Goal: Information Seeking & Learning: Learn about a topic

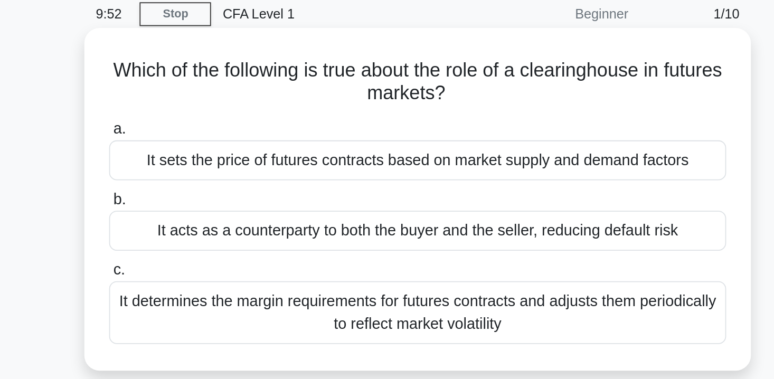
click at [315, 139] on div "It sets the price of futures contracts based on market supply and demand factors" at bounding box center [387, 132] width 342 height 22
click at [216, 119] on input "a. It sets the price of futures contracts based on market supply and demand fac…" at bounding box center [216, 115] width 0 height 7
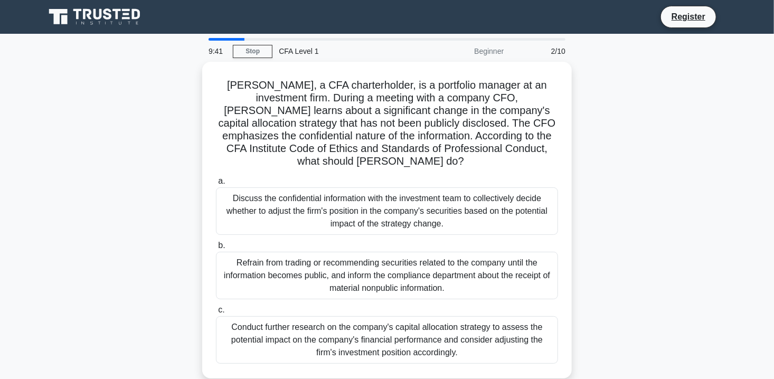
click at [551, 52] on div "2/10" at bounding box center [541, 51] width 62 height 21
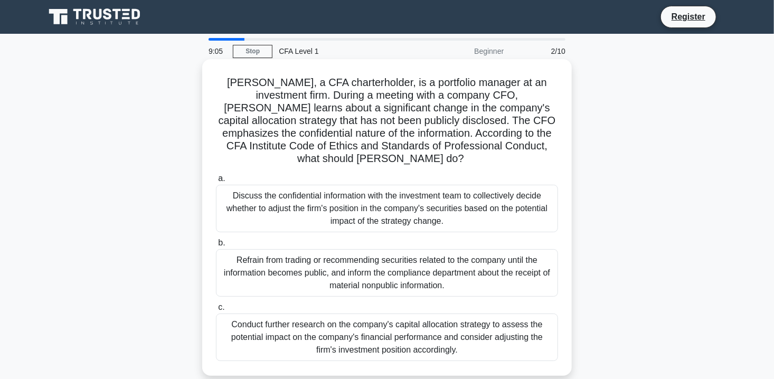
click at [301, 190] on div "Discuss the confidential information with the investment team to collectively d…" at bounding box center [387, 209] width 342 height 48
click at [216, 182] on input "a. Discuss the confidential information with the investment team to collectivel…" at bounding box center [216, 178] width 0 height 7
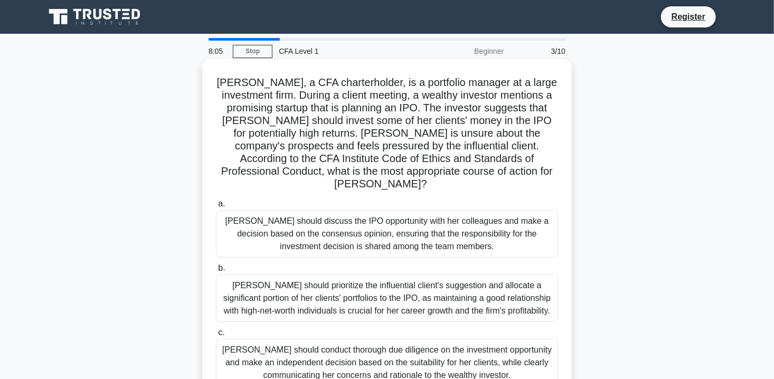
click at [268, 340] on div "[PERSON_NAME] should conduct thorough due diligence on the investment opportuni…" at bounding box center [387, 363] width 342 height 48
click at [216, 336] on input "c. Susan should conduct thorough due diligence on the investment opportunity an…" at bounding box center [216, 333] width 0 height 7
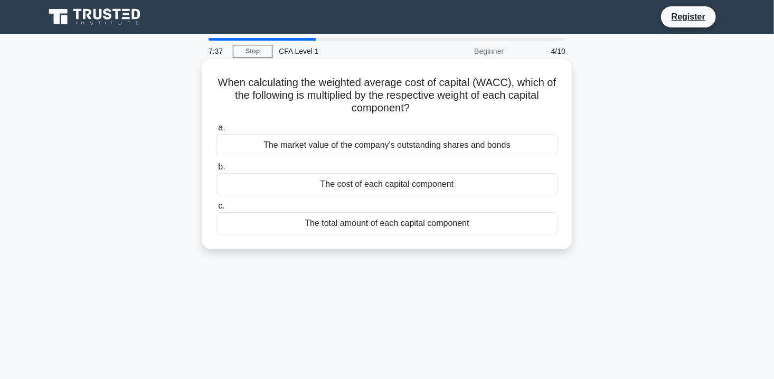
click at [349, 187] on div "The cost of each capital component" at bounding box center [387, 184] width 342 height 22
click at [216, 171] on input "b. The cost of each capital component" at bounding box center [216, 167] width 0 height 7
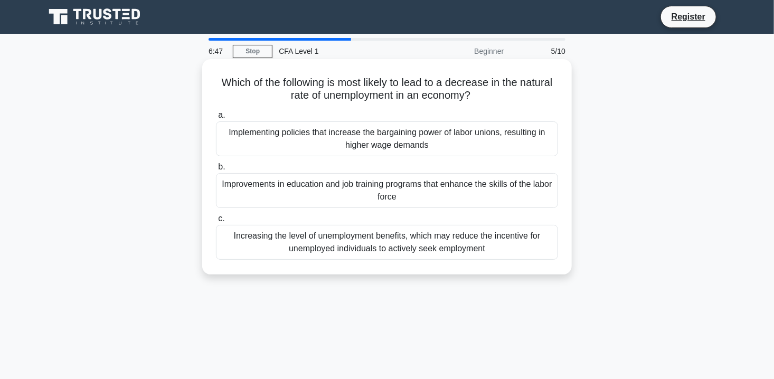
click at [351, 189] on div "Improvements in education and job training programs that enhance the skills of …" at bounding box center [387, 190] width 342 height 35
click at [216, 171] on input "b. Improvements in education and job training programs that enhance the skills …" at bounding box center [216, 167] width 0 height 7
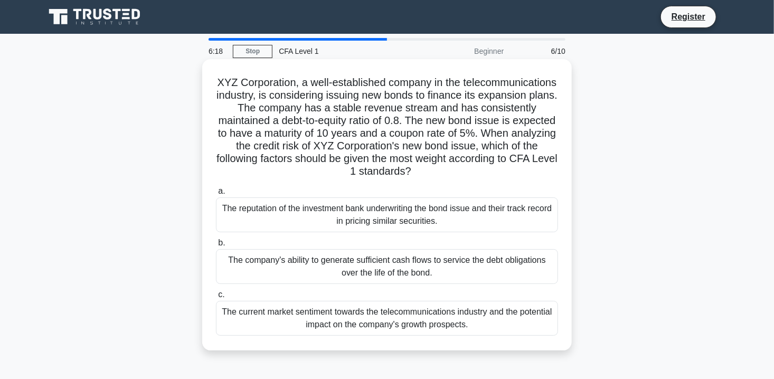
click at [301, 266] on div "The company's ability to generate sufficient cash flows to service the debt obl…" at bounding box center [387, 266] width 342 height 35
click at [216, 247] on input "b. The company's ability to generate sufficient cash flows to service the debt …" at bounding box center [216, 243] width 0 height 7
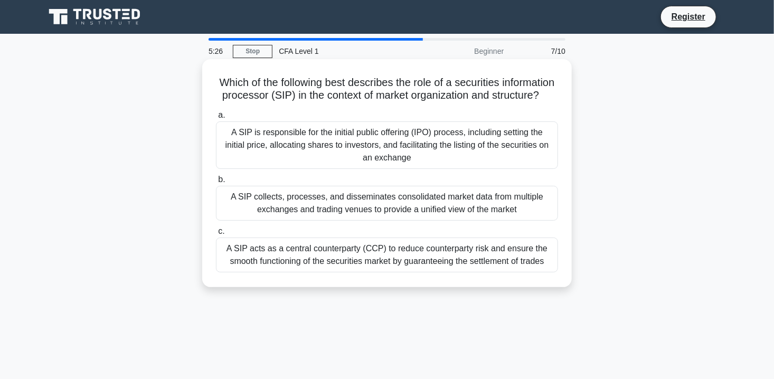
click at [349, 212] on div "A SIP collects, processes, and disseminates consolidated market data from multi…" at bounding box center [387, 203] width 342 height 35
click at [216, 183] on input "b. A SIP collects, processes, and disseminates consolidated market data from mu…" at bounding box center [216, 179] width 0 height 7
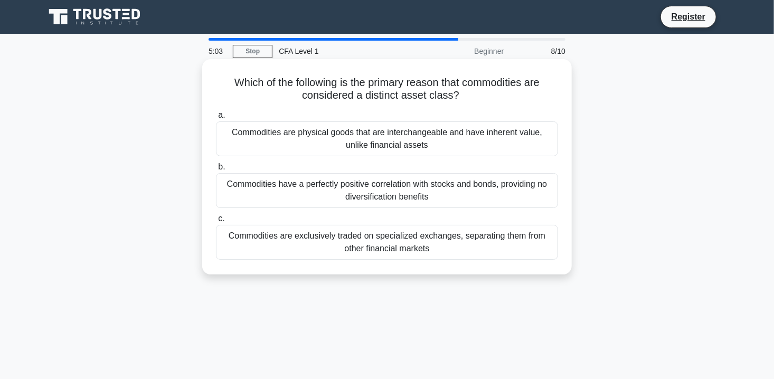
click at [342, 234] on div "Commodities are exclusively traded on specialized exchanges, separating them fr…" at bounding box center [387, 242] width 342 height 35
click at [216, 222] on input "c. Commodities are exclusively traded on specialized exchanges, separating them…" at bounding box center [216, 218] width 0 height 7
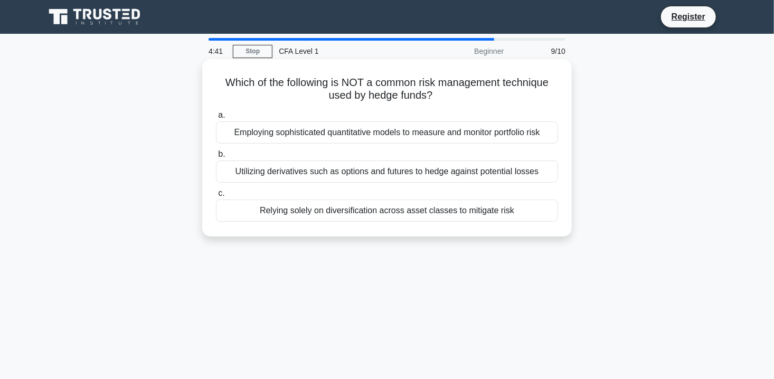
click at [304, 129] on div "Employing sophisticated quantitative models to measure and monitor portfolio ri…" at bounding box center [387, 132] width 342 height 22
click at [216, 119] on input "a. Employing sophisticated quantitative models to measure and monitor portfolio…" at bounding box center [216, 115] width 0 height 7
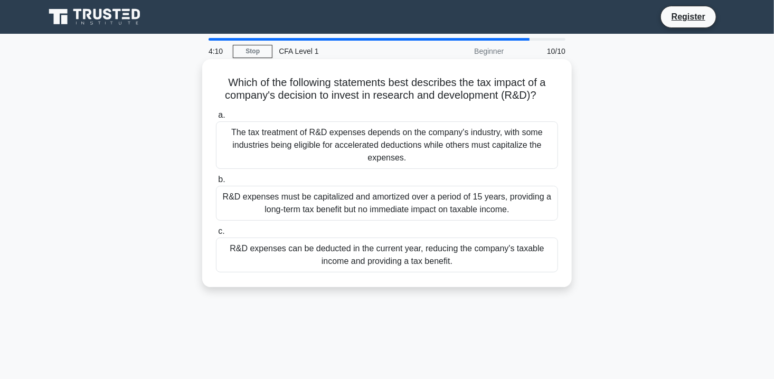
click at [307, 266] on div "R&D expenses can be deducted in the current year, reducing the company's taxabl…" at bounding box center [387, 255] width 342 height 35
click at [216, 235] on input "c. R&D expenses can be deducted in the current year, reducing the company's tax…" at bounding box center [216, 231] width 0 height 7
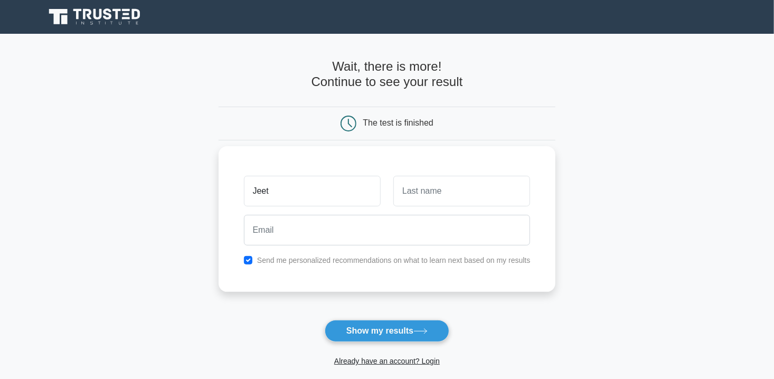
type input "Jeet"
type input "Kenia"
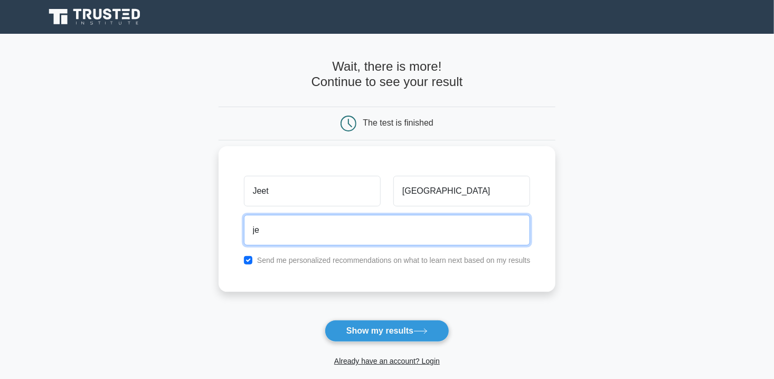
type input "jeetkenia1412@gmail.com"
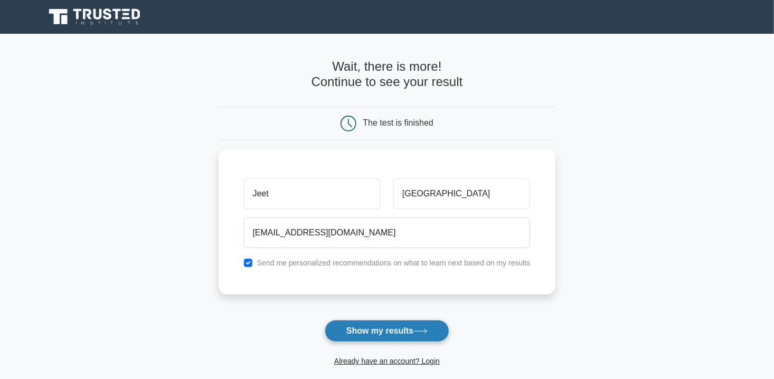
click at [396, 334] on button "Show my results" at bounding box center [387, 331] width 125 height 22
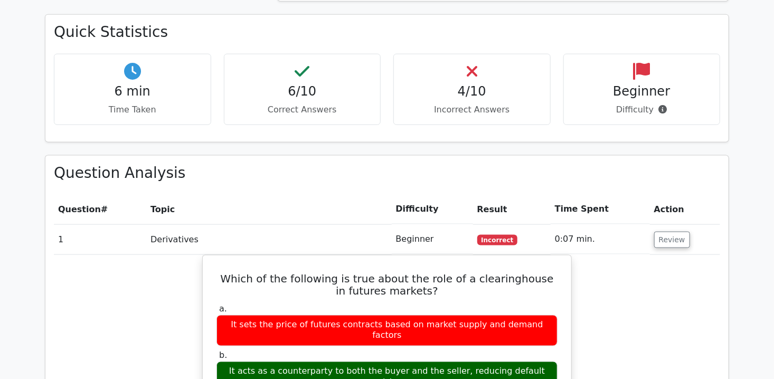
scroll to position [687, 0]
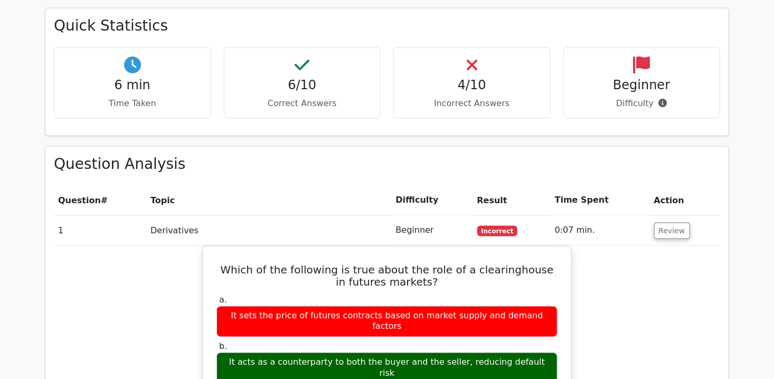
click at [688, 215] on td "Review" at bounding box center [685, 230] width 70 height 30
click at [679, 223] on button "Review" at bounding box center [672, 231] width 36 height 16
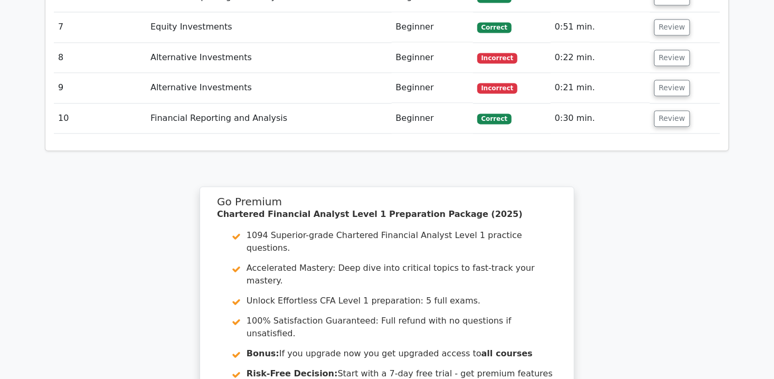
scroll to position [1060, 0]
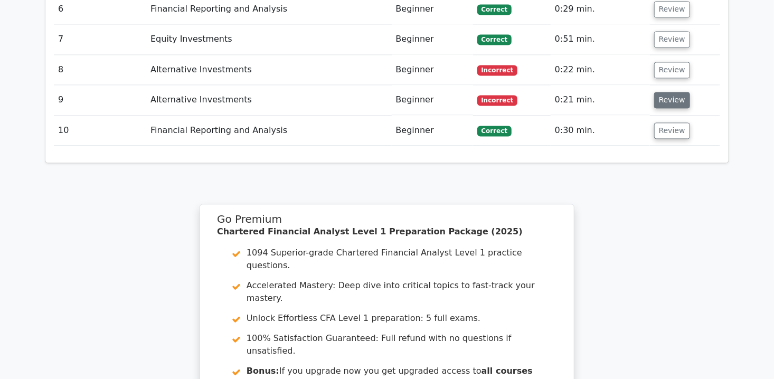
click at [669, 92] on button "Review" at bounding box center [672, 100] width 36 height 16
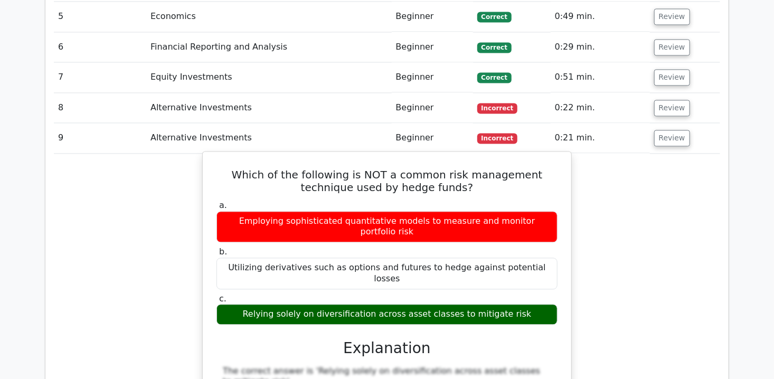
scroll to position [1021, 0]
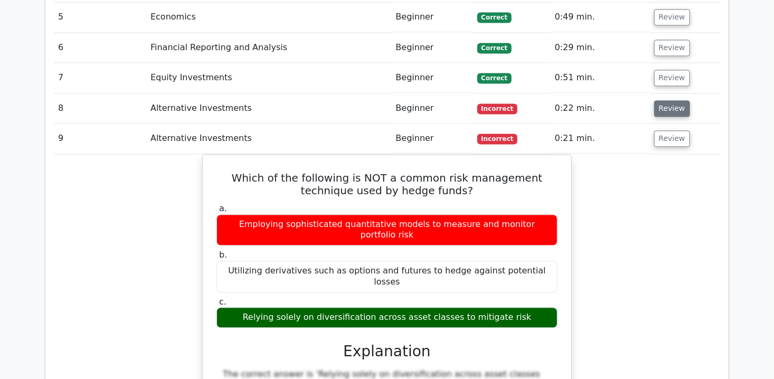
click at [670, 100] on button "Review" at bounding box center [672, 108] width 36 height 16
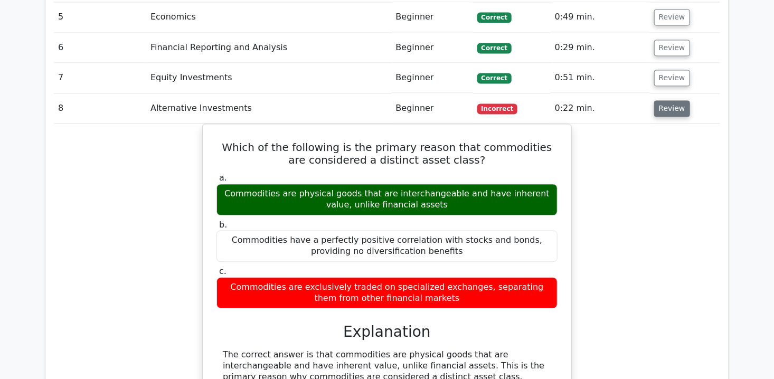
scroll to position [955, 0]
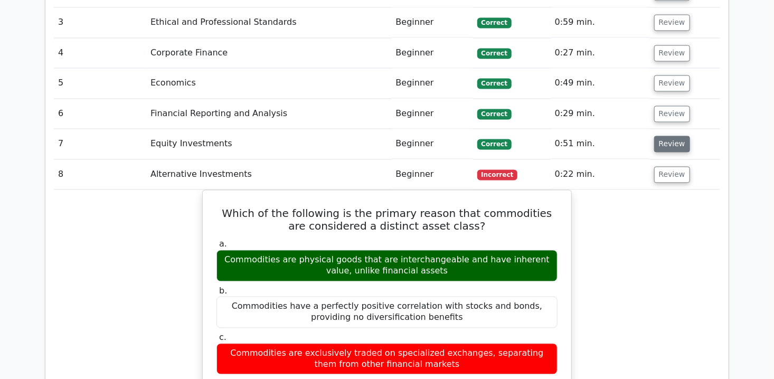
click at [672, 136] on button "Review" at bounding box center [672, 144] width 36 height 16
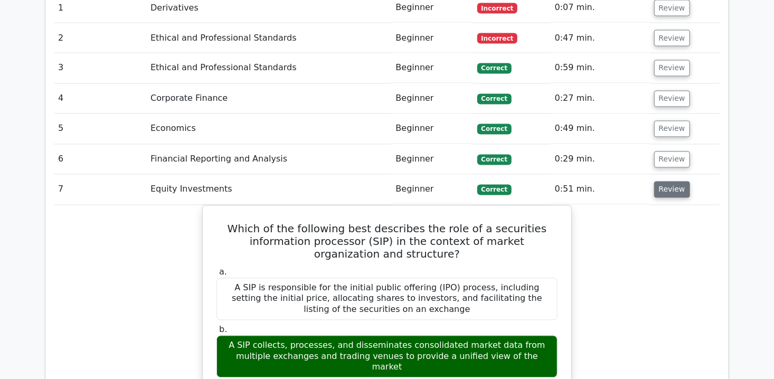
scroll to position [908, 0]
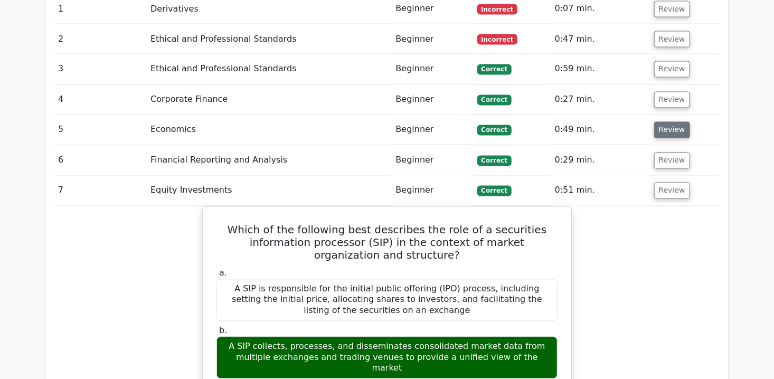
click at [672, 122] on button "Review" at bounding box center [672, 130] width 36 height 16
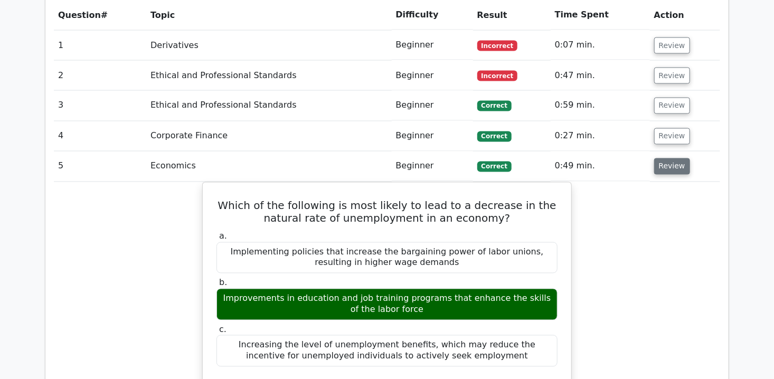
scroll to position [871, 0]
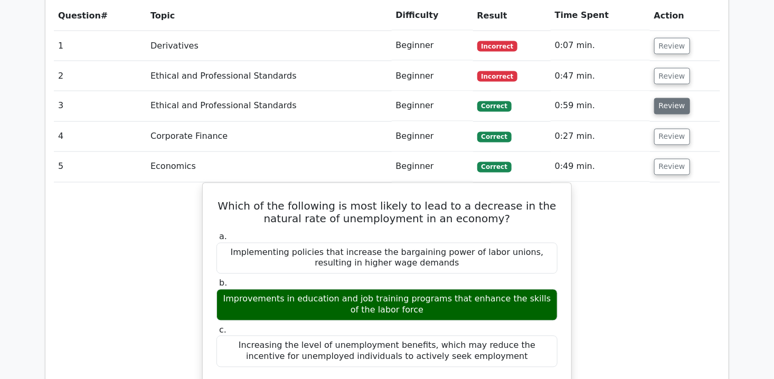
click at [669, 98] on button "Review" at bounding box center [672, 106] width 36 height 16
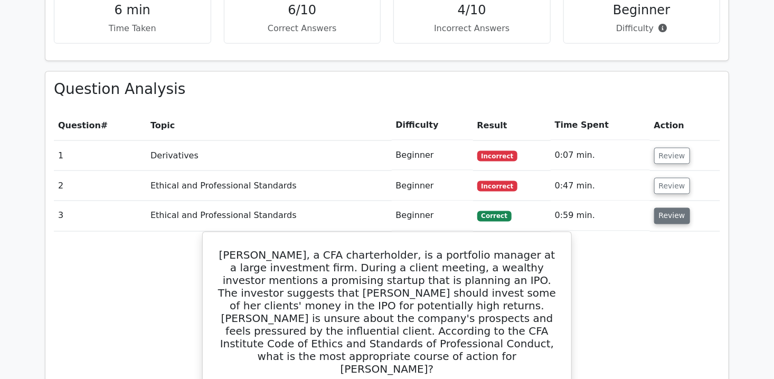
scroll to position [717, 0]
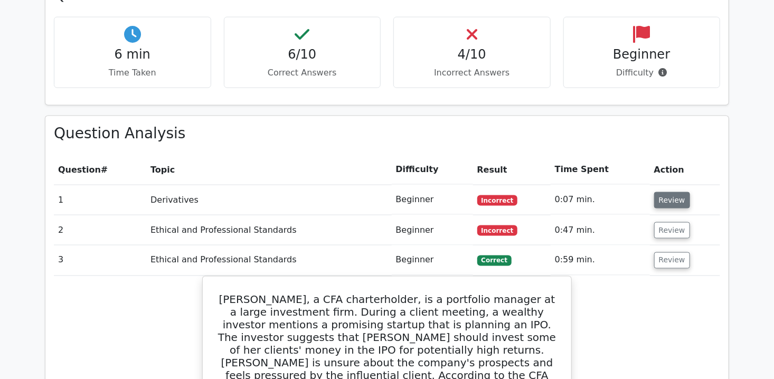
click at [675, 192] on button "Review" at bounding box center [672, 200] width 36 height 16
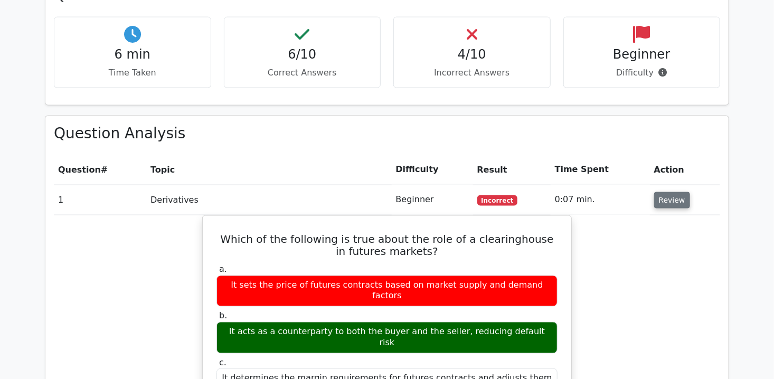
click at [655, 192] on button "Review" at bounding box center [672, 200] width 36 height 16
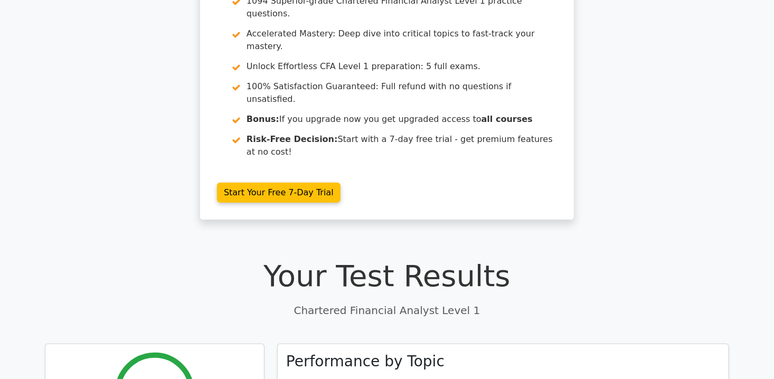
scroll to position [90, 0]
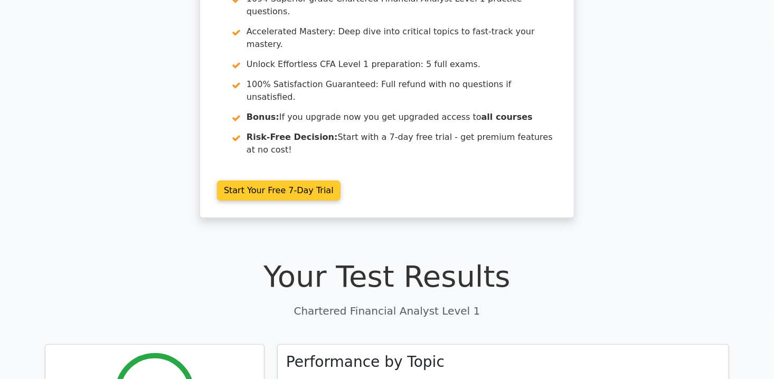
click at [273, 181] on link "Start Your Free 7-Day Trial" at bounding box center [279, 191] width 124 height 20
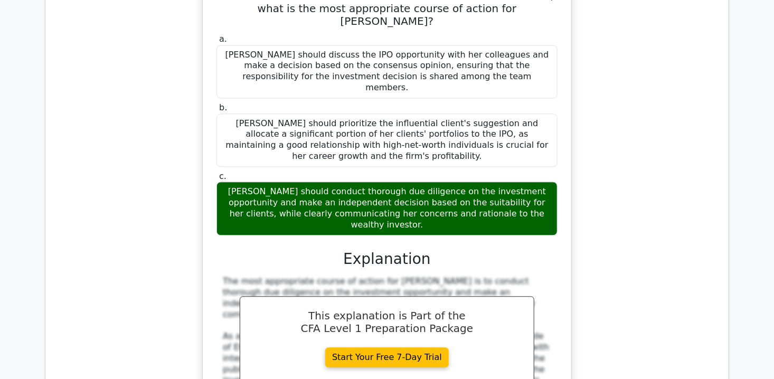
scroll to position [904, 0]
